Goal: Task Accomplishment & Management: Manage account settings

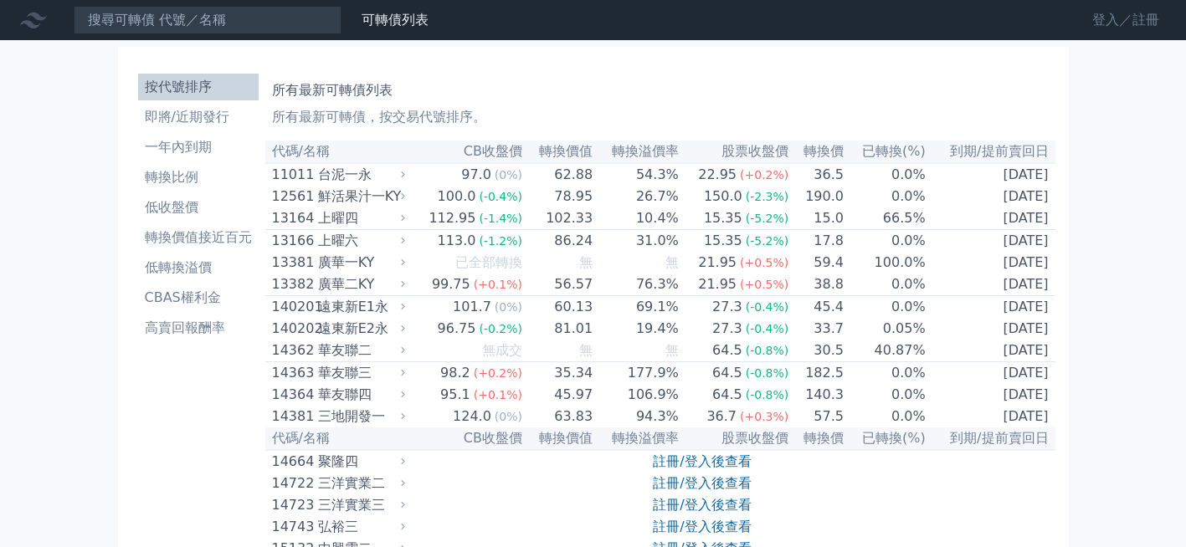
click at [1096, 19] on link "登入／註冊" at bounding box center [1126, 20] width 94 height 27
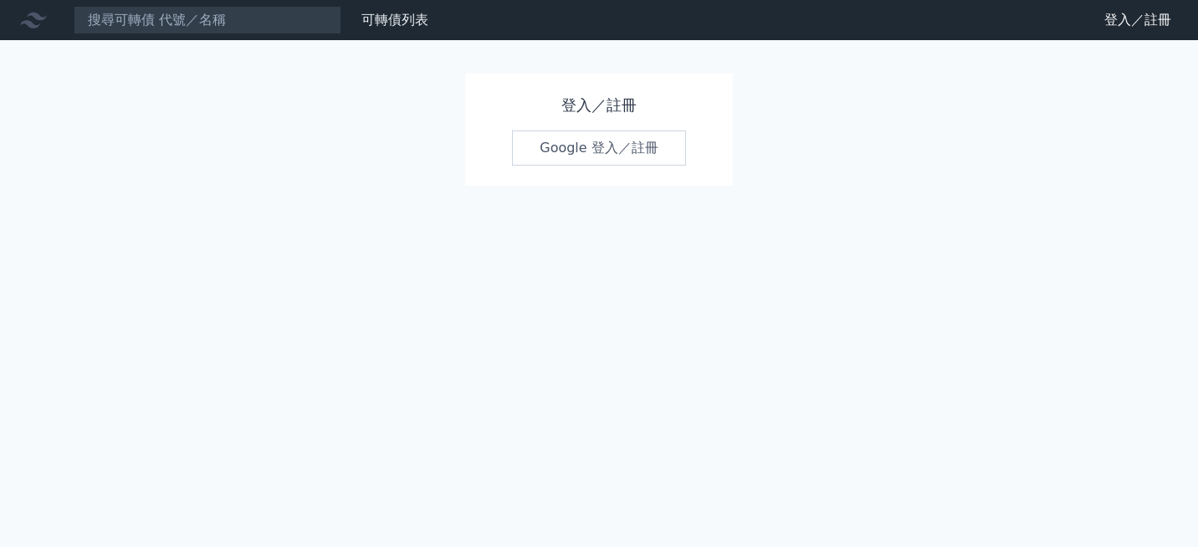
click at [590, 156] on link "Google 登入／註冊" at bounding box center [599, 148] width 174 height 35
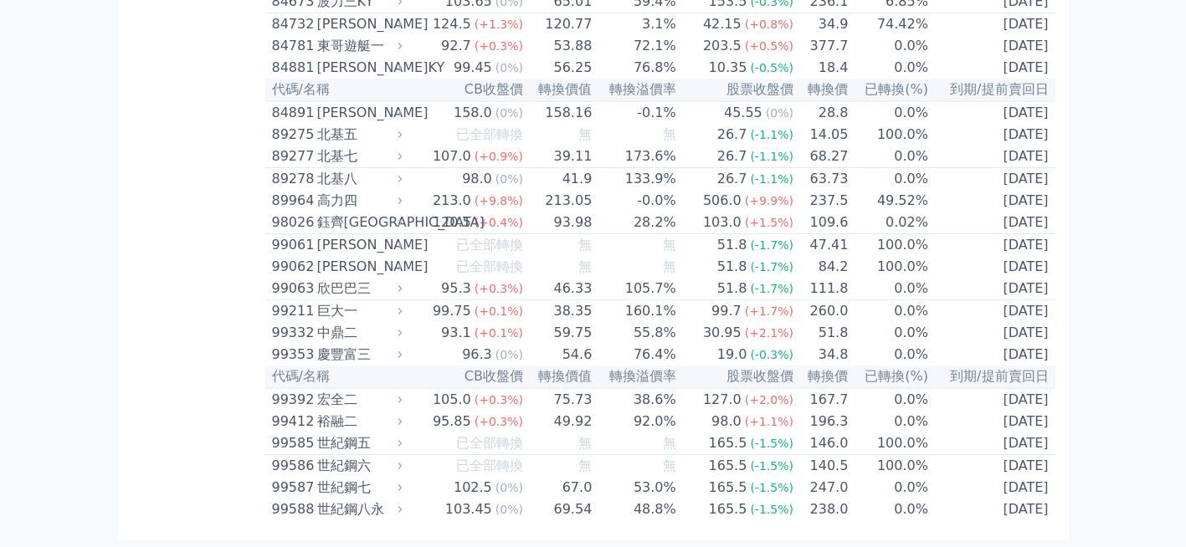
scroll to position [9975, 0]
